Goal: Transaction & Acquisition: Obtain resource

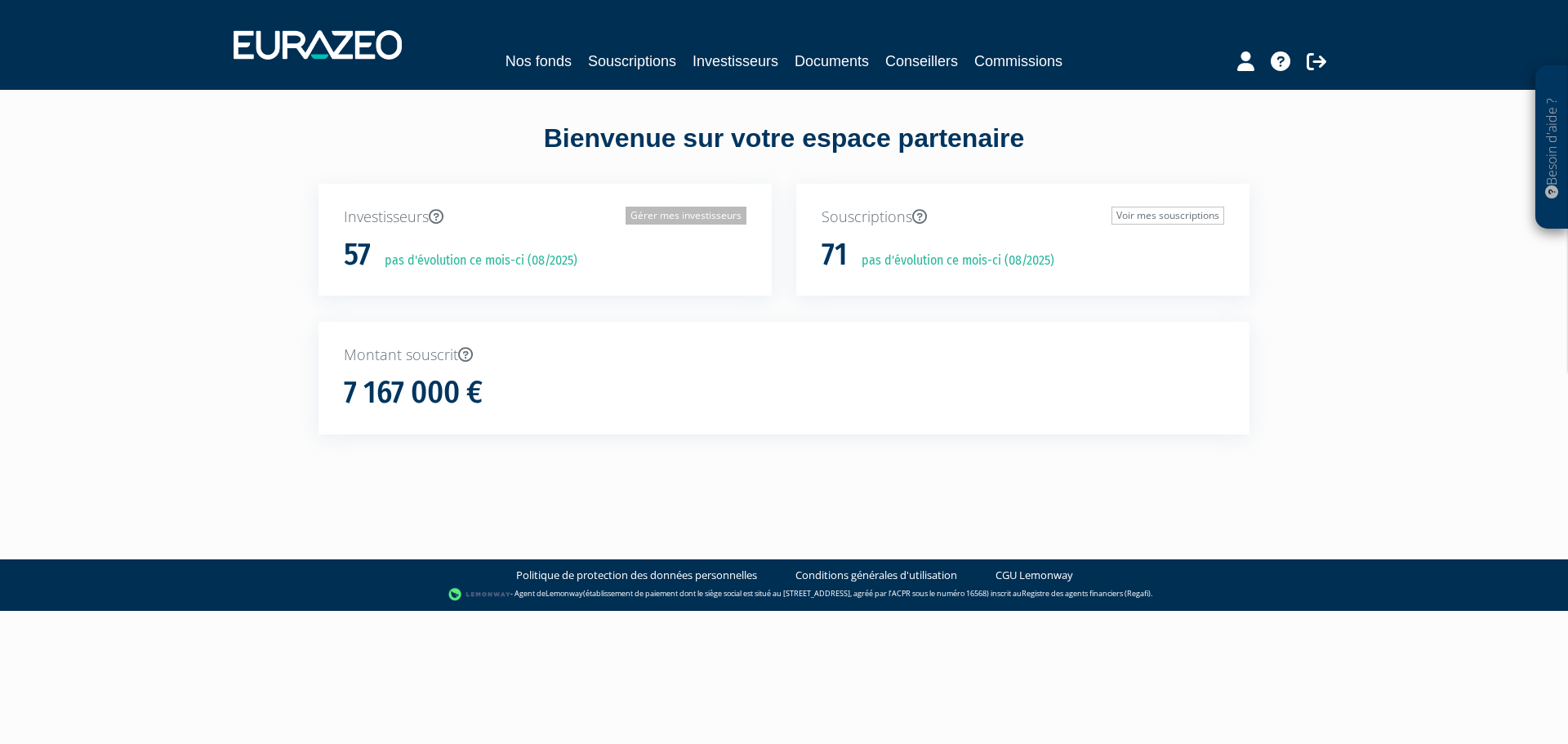
click at [654, 216] on link "Gérer mes investisseurs" at bounding box center [686, 216] width 121 height 18
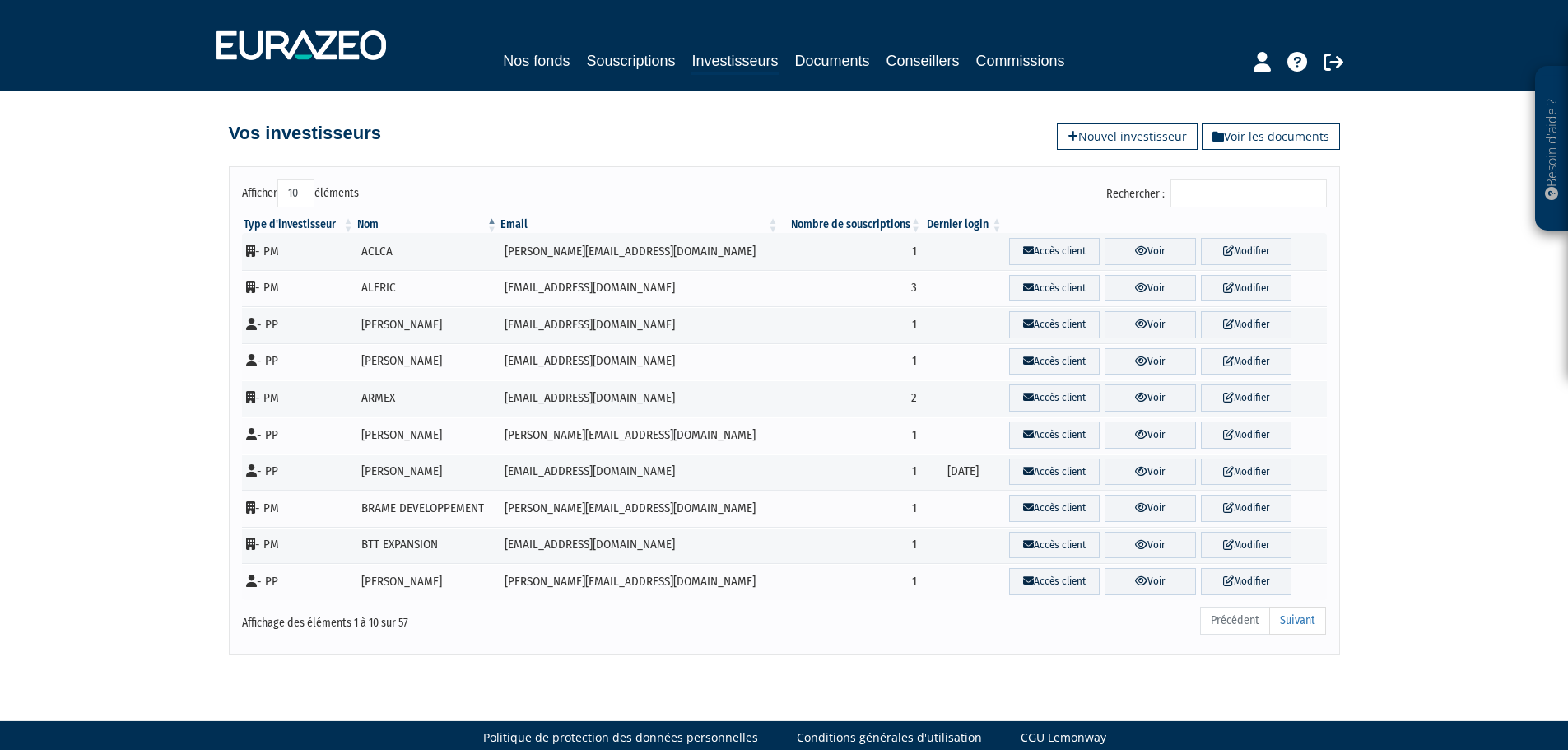
click at [1197, 187] on input "Rechercher :" at bounding box center [1248, 194] width 157 height 28
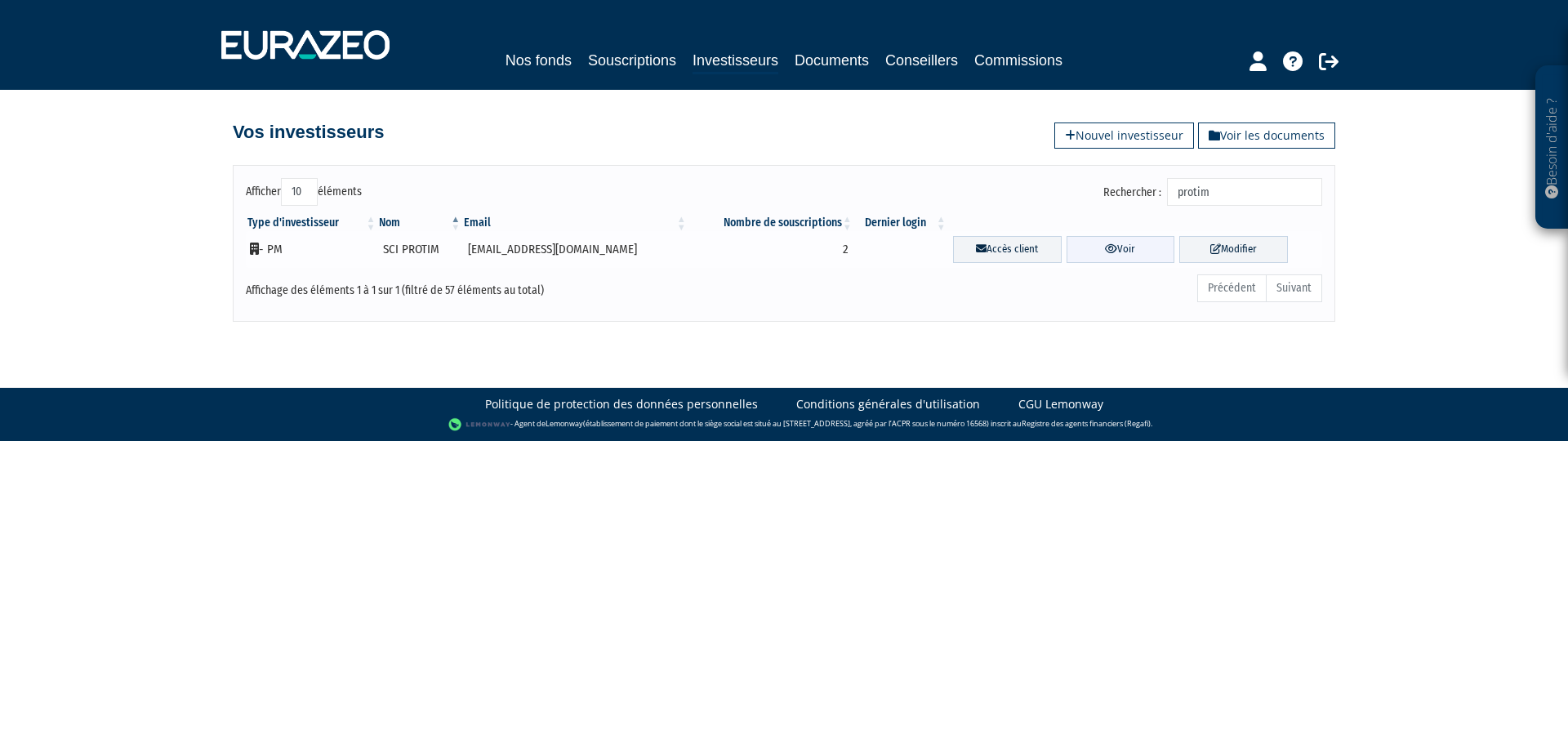
type input "protim"
click at [1115, 247] on link "Voir" at bounding box center [1120, 249] width 109 height 27
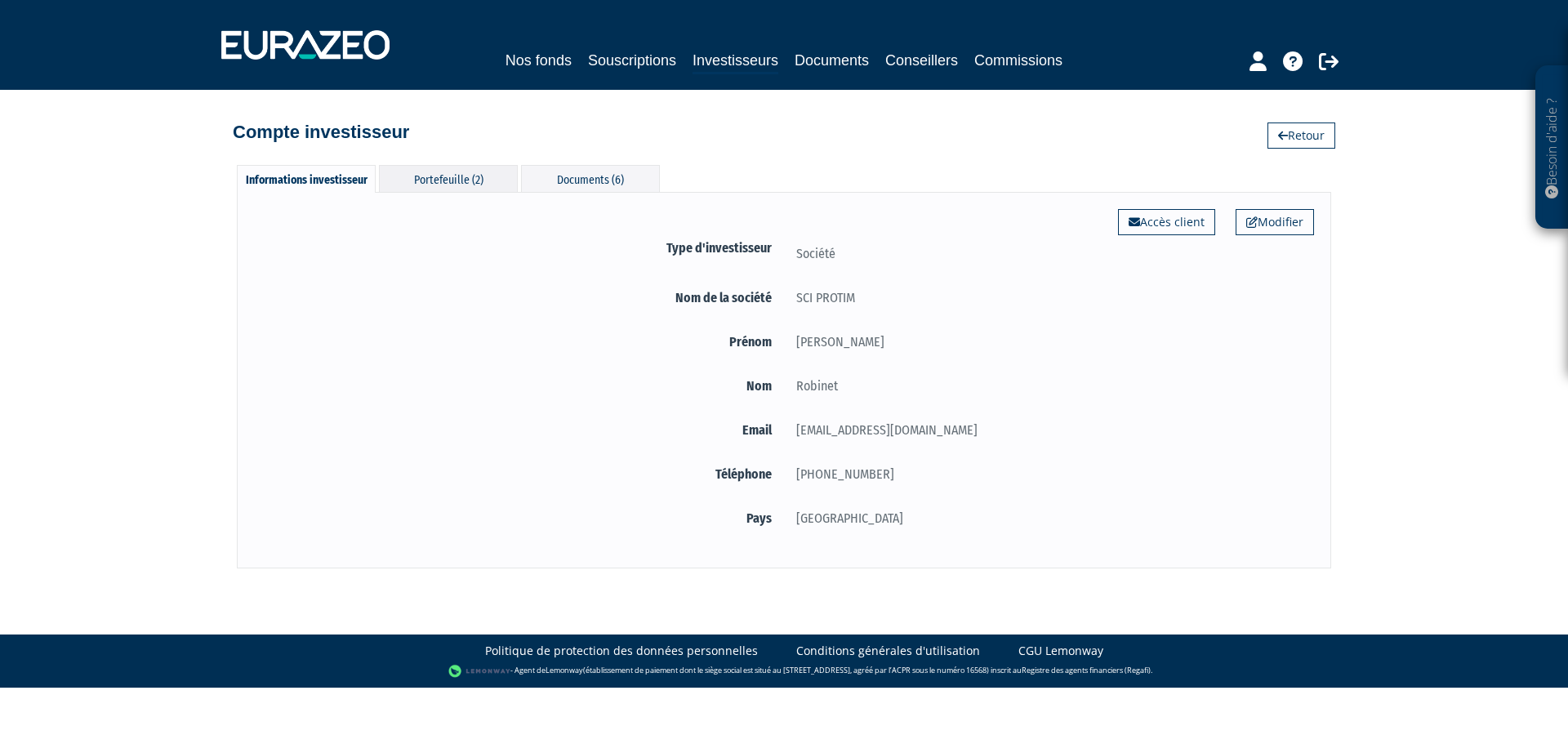
click at [444, 183] on div "Portefeuille (2)" at bounding box center [448, 178] width 139 height 27
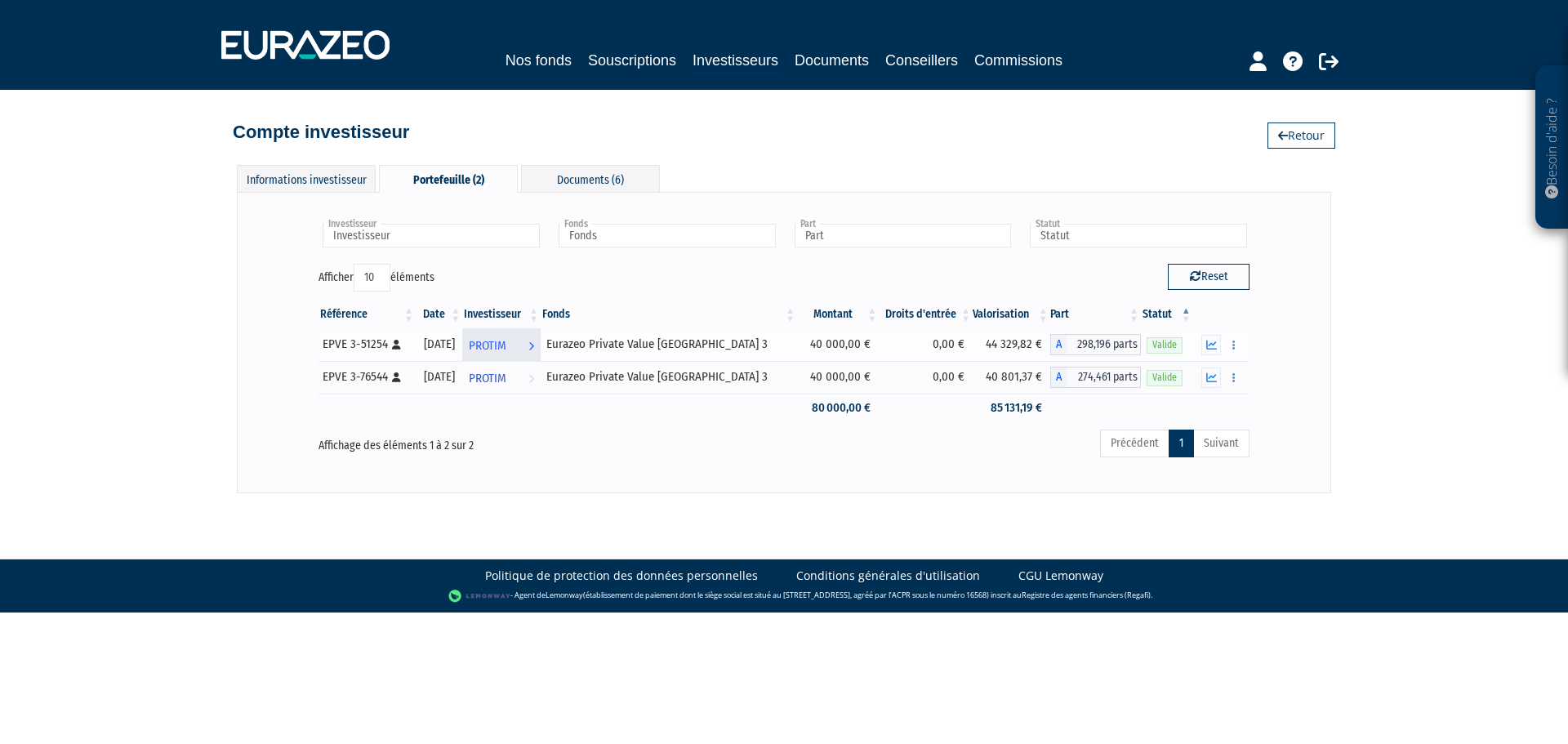
click at [506, 348] on span "PROTIM" at bounding box center [487, 345] width 37 height 30
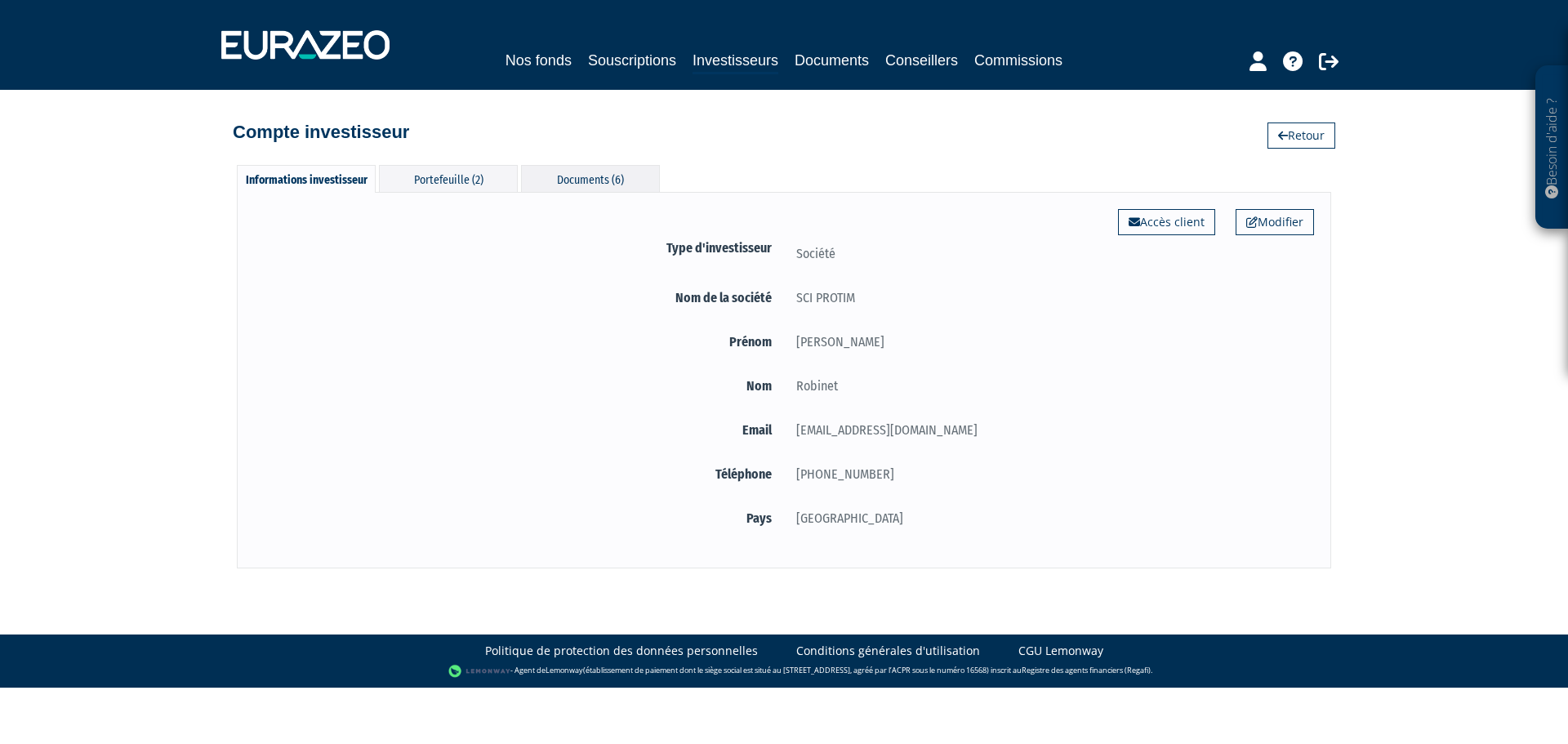
click at [575, 173] on div "Documents (6)" at bounding box center [590, 178] width 139 height 27
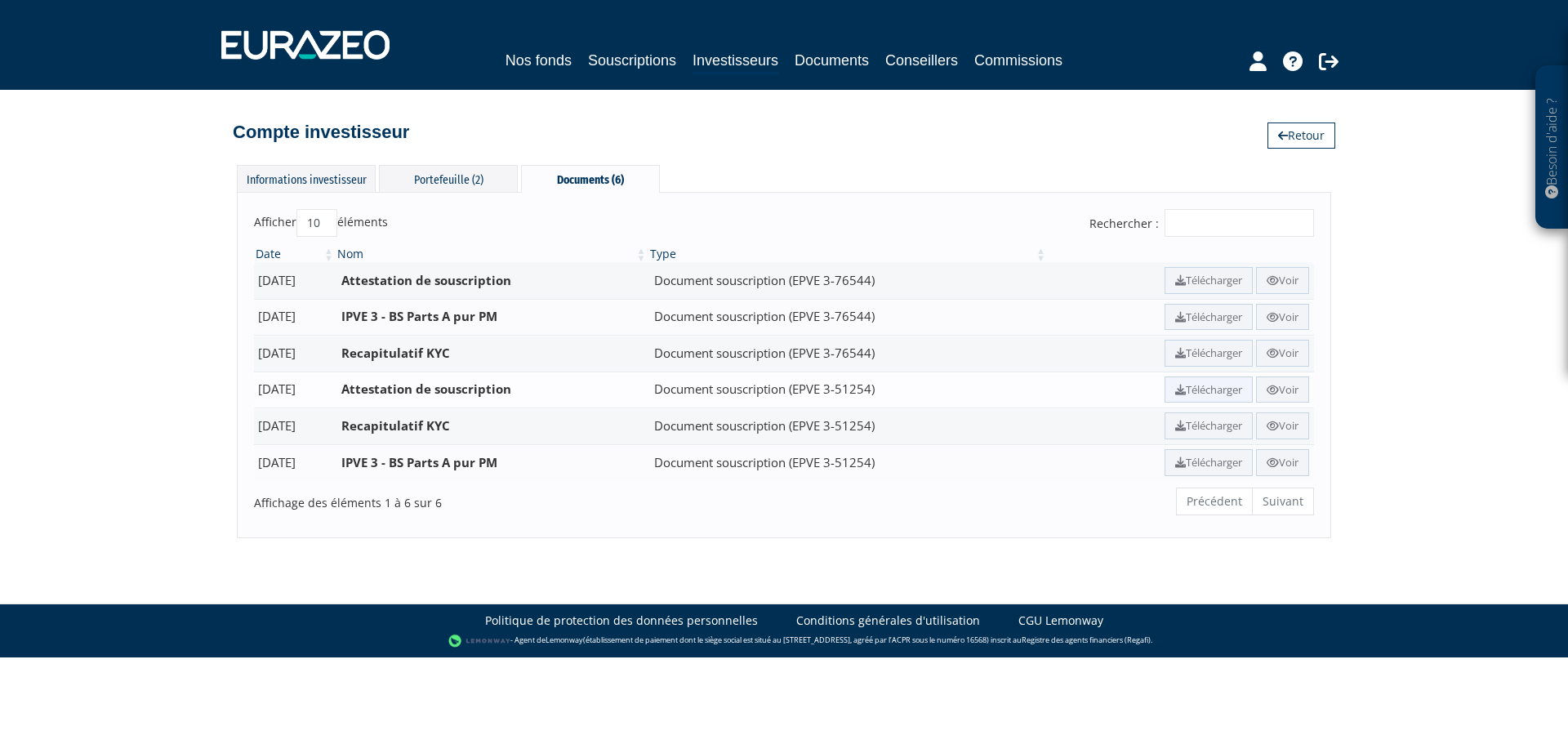
click at [1177, 389] on link "Télécharger" at bounding box center [1208, 389] width 88 height 27
